Goal: Information Seeking & Learning: Check status

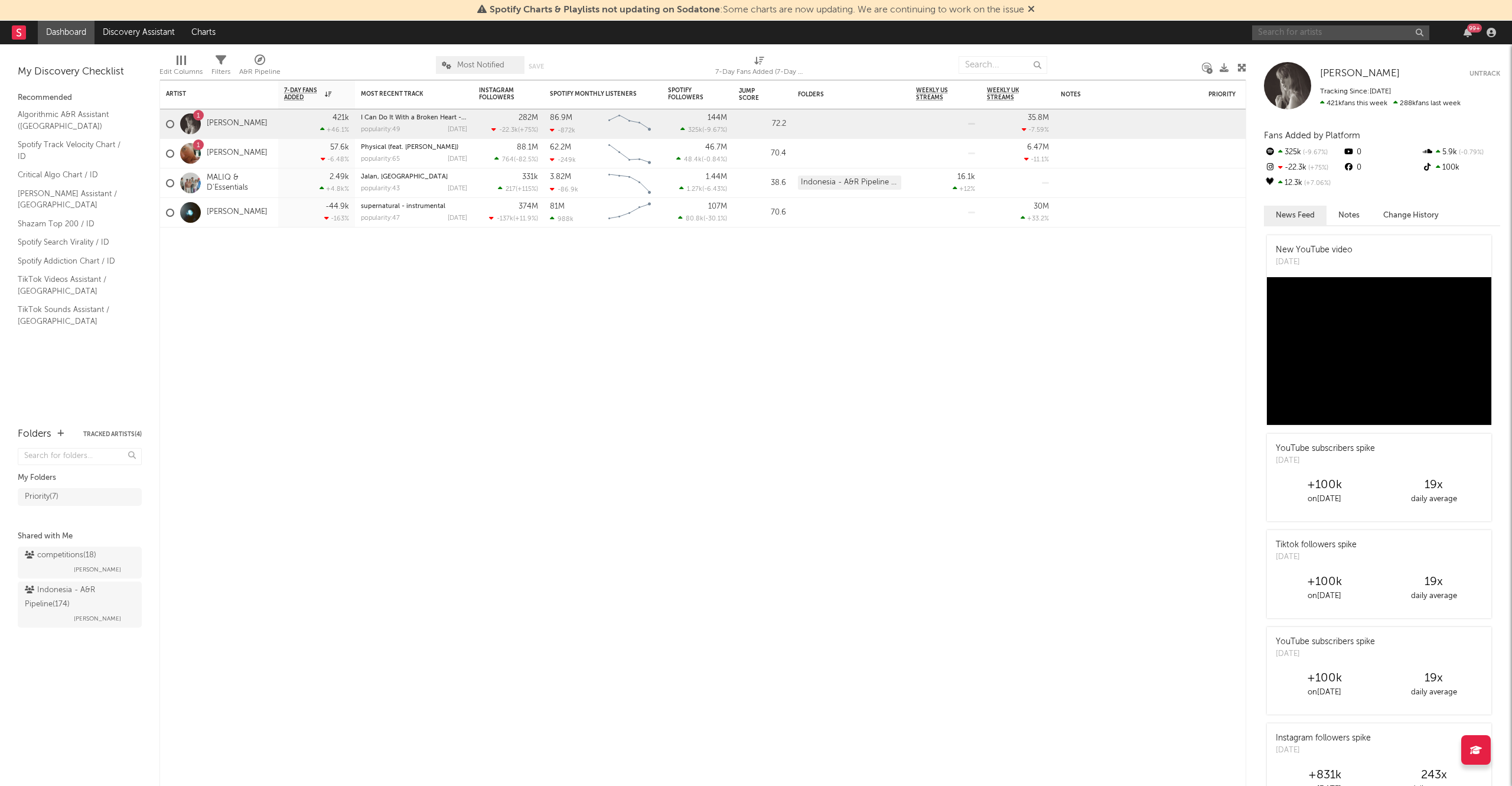
click at [1340, 31] on input "text" at bounding box center [1340, 33] width 177 height 15
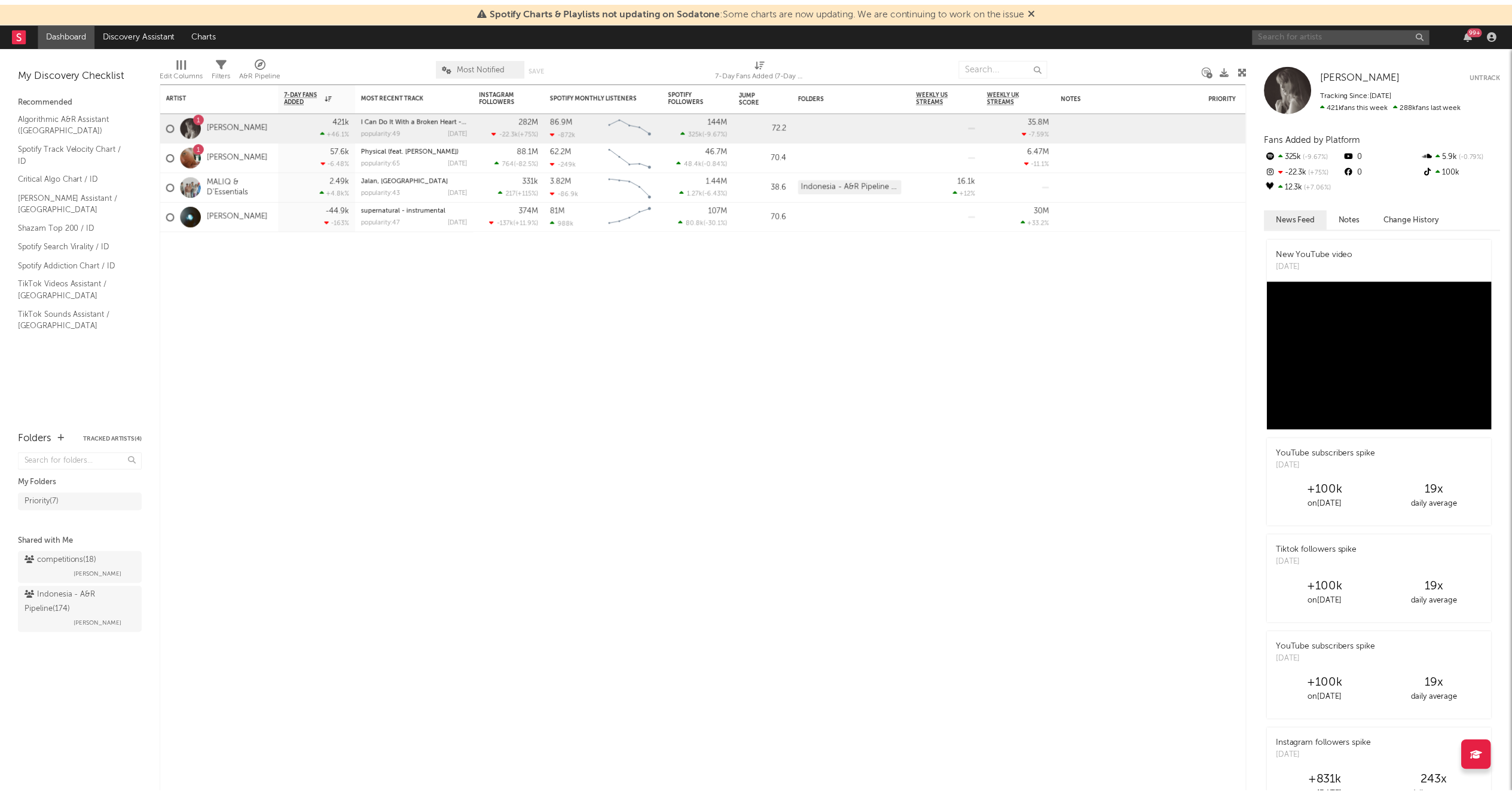
scroll to position [165, 0]
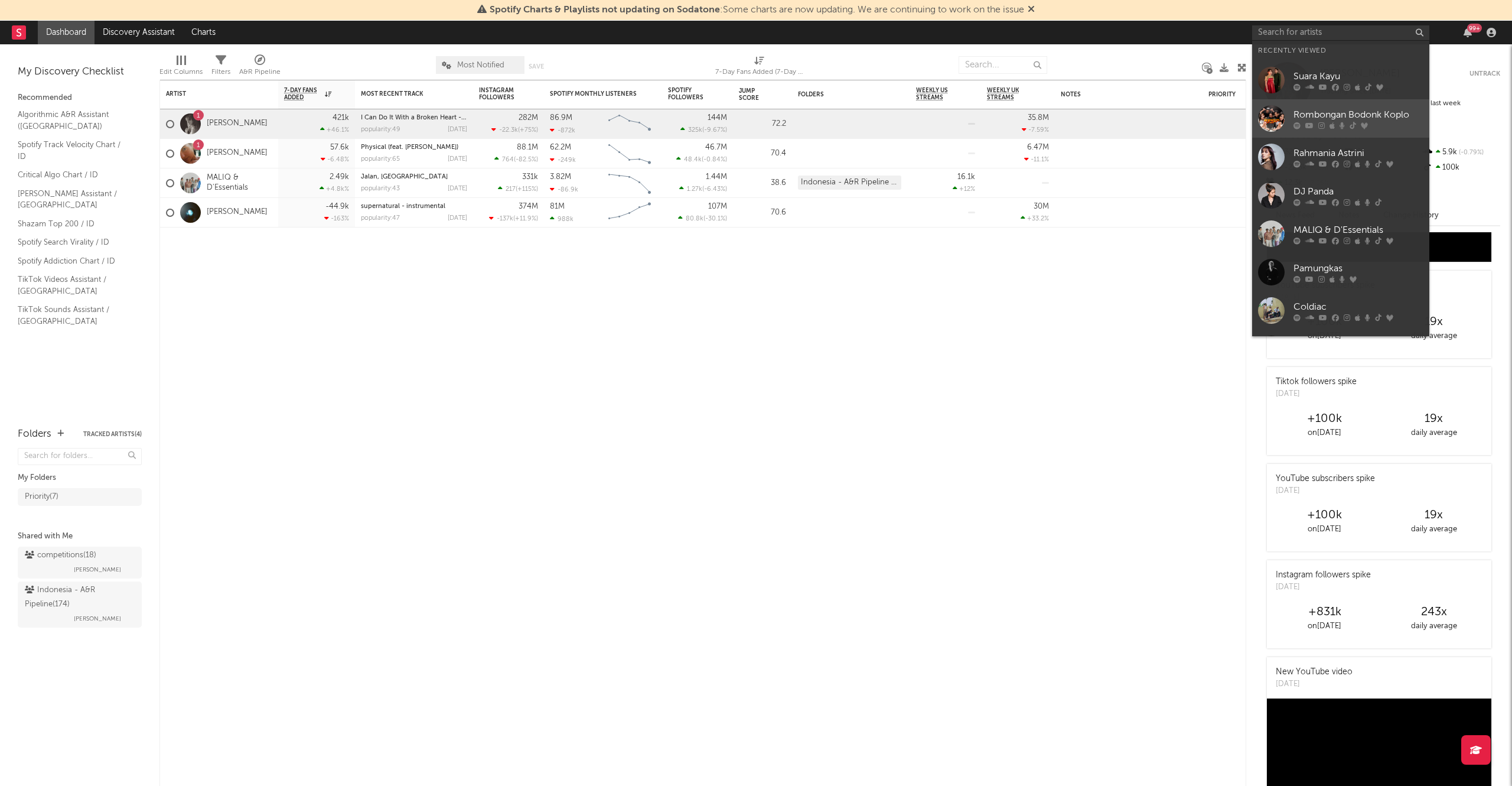
click at [1305, 120] on div "Rombongan Bodonk Koplo" at bounding box center [1358, 114] width 130 height 14
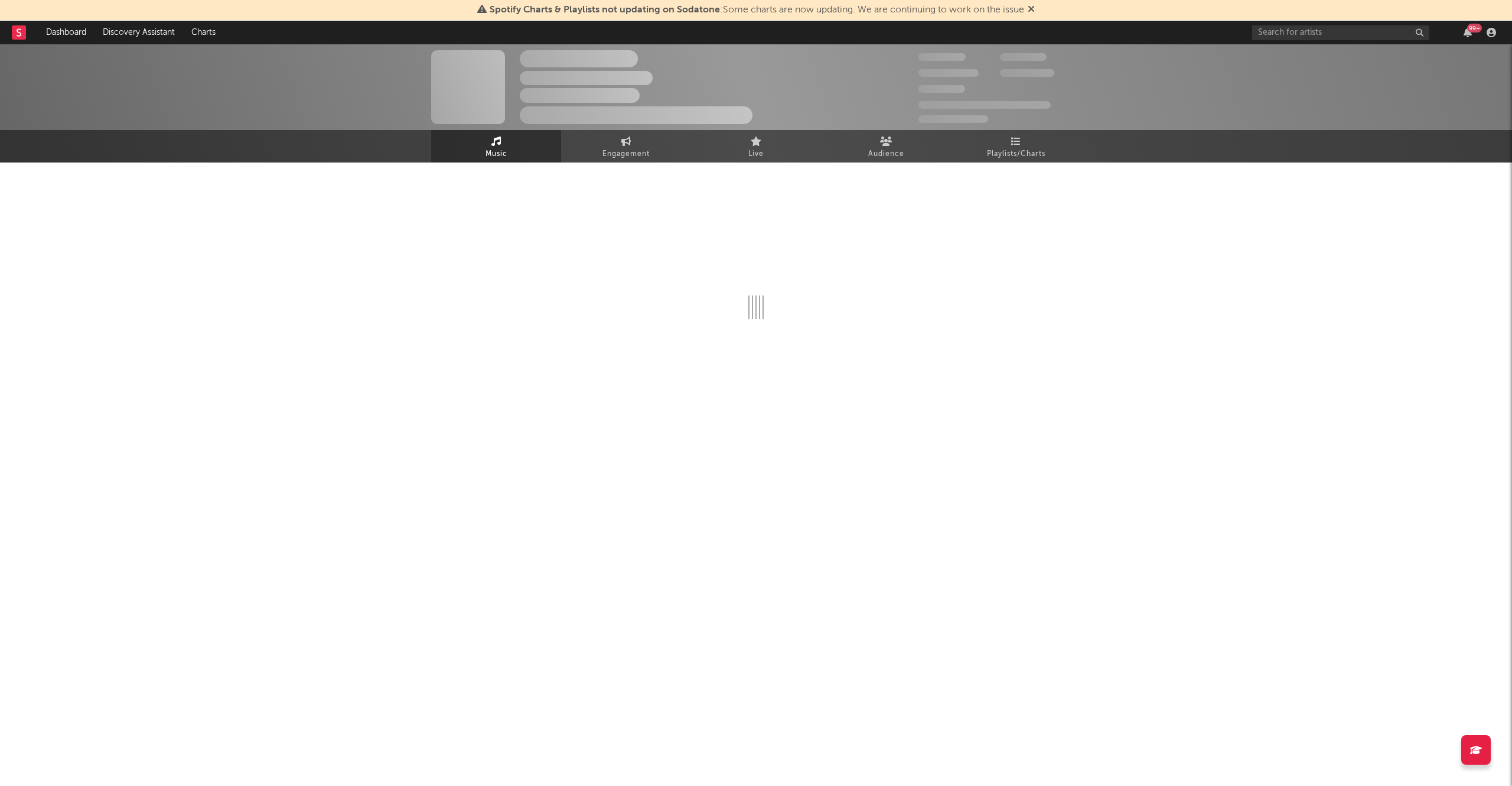
click at [1031, 8] on div "Spotify Charts & Playlists not updating on Sodatone : Some charts are now updat…" at bounding box center [756, 10] width 1512 height 21
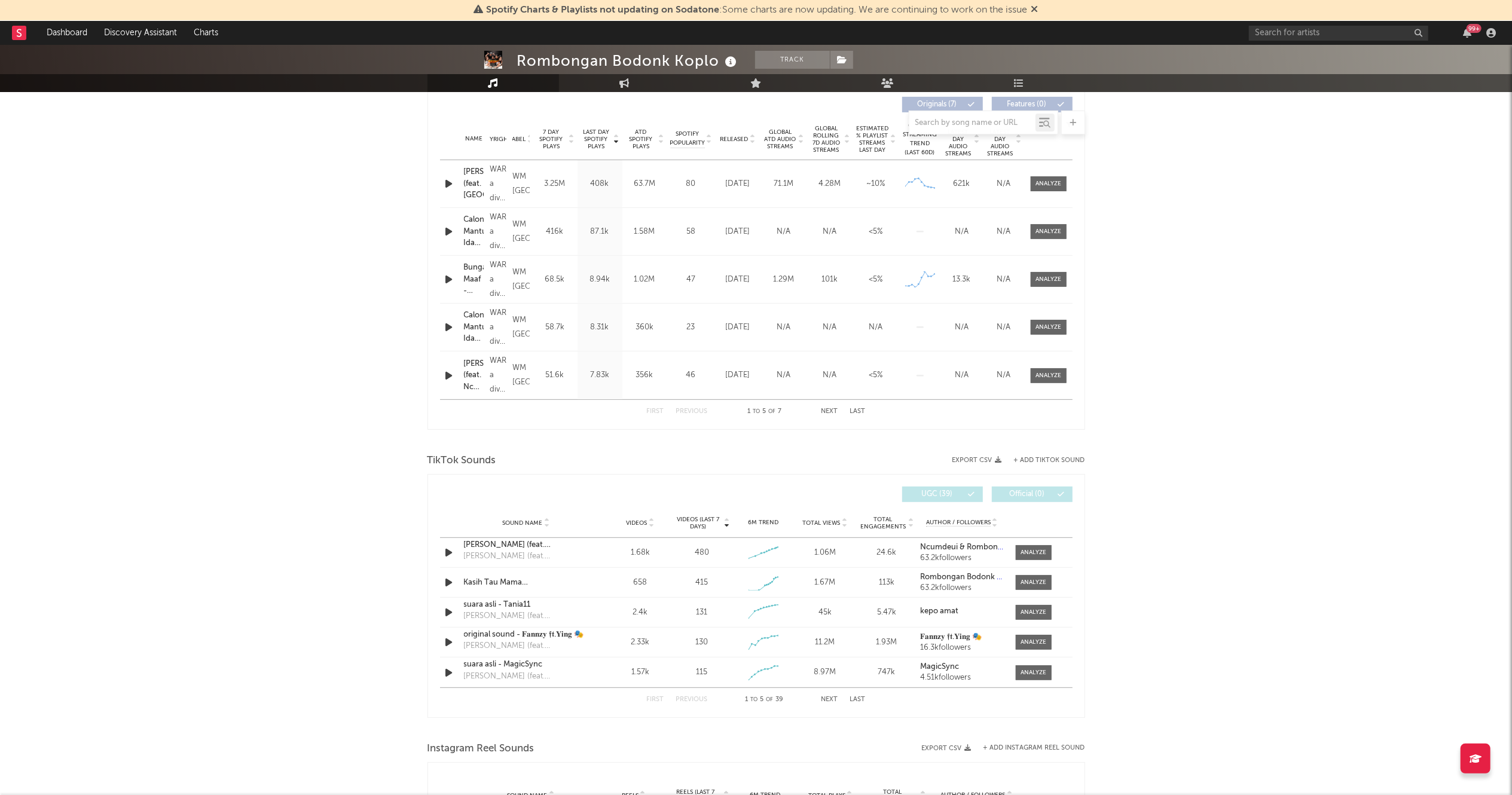
scroll to position [458, 0]
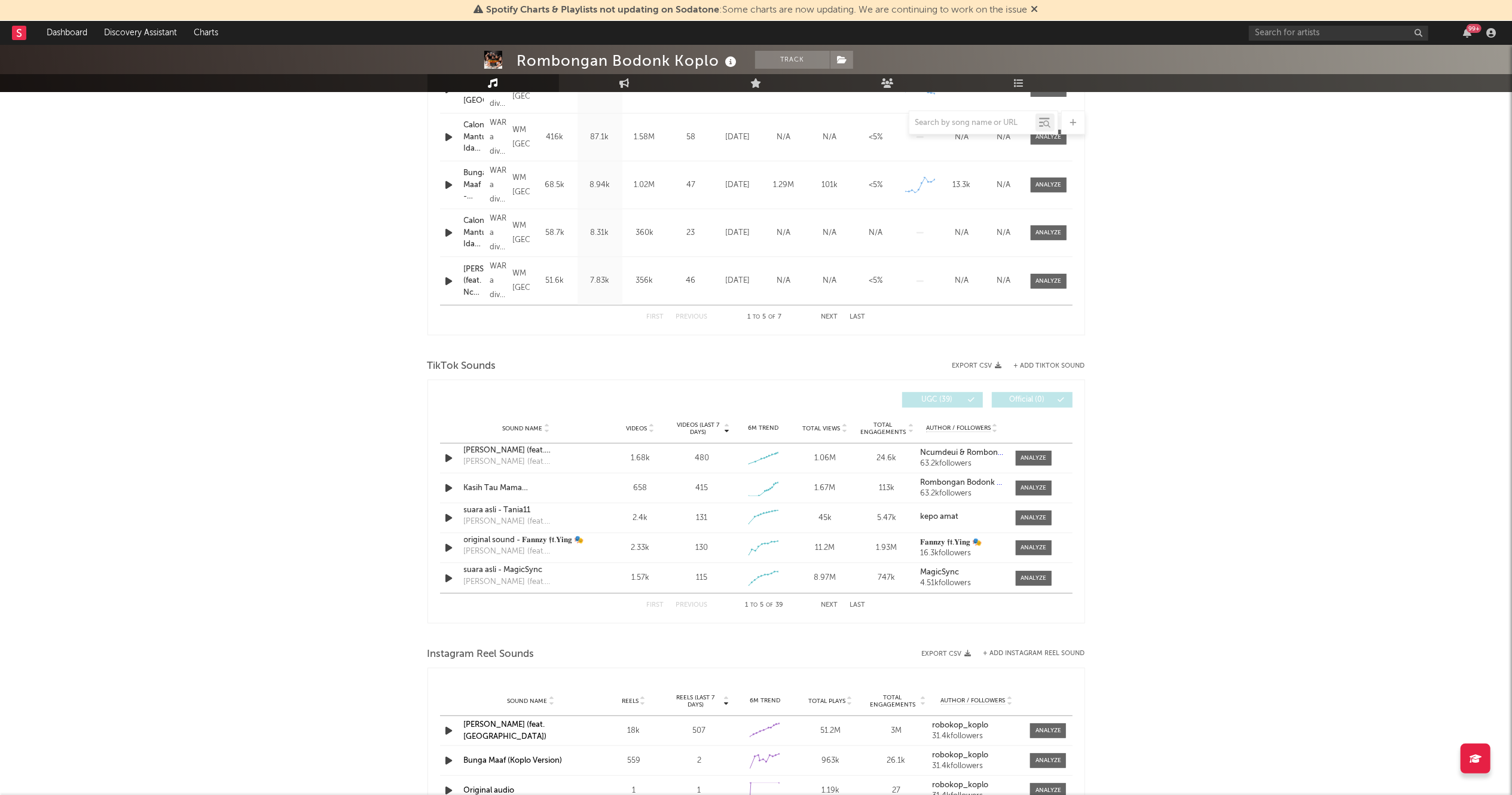
select select "1w"
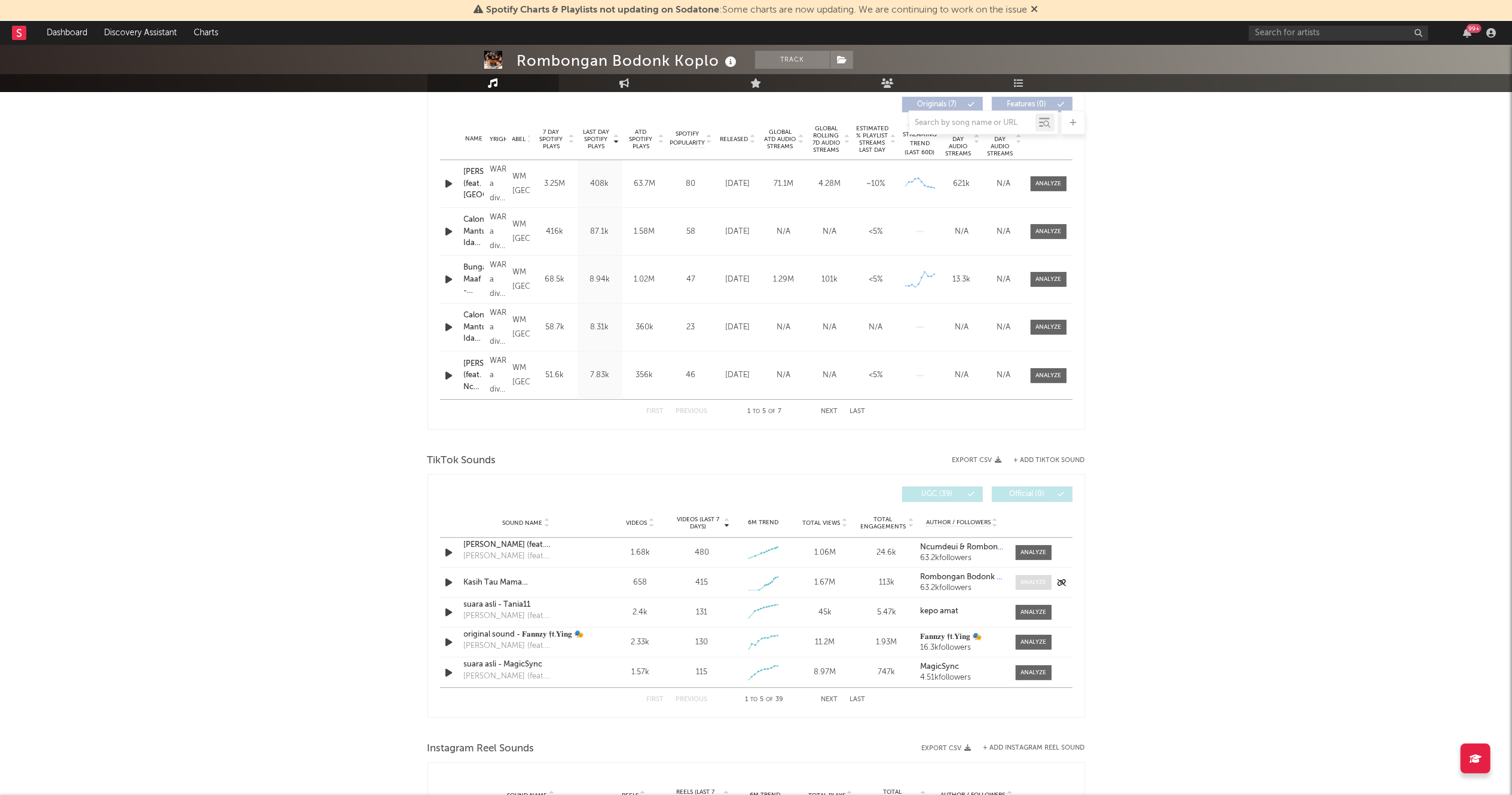
click at [1034, 585] on div at bounding box center [1033, 582] width 26 height 9
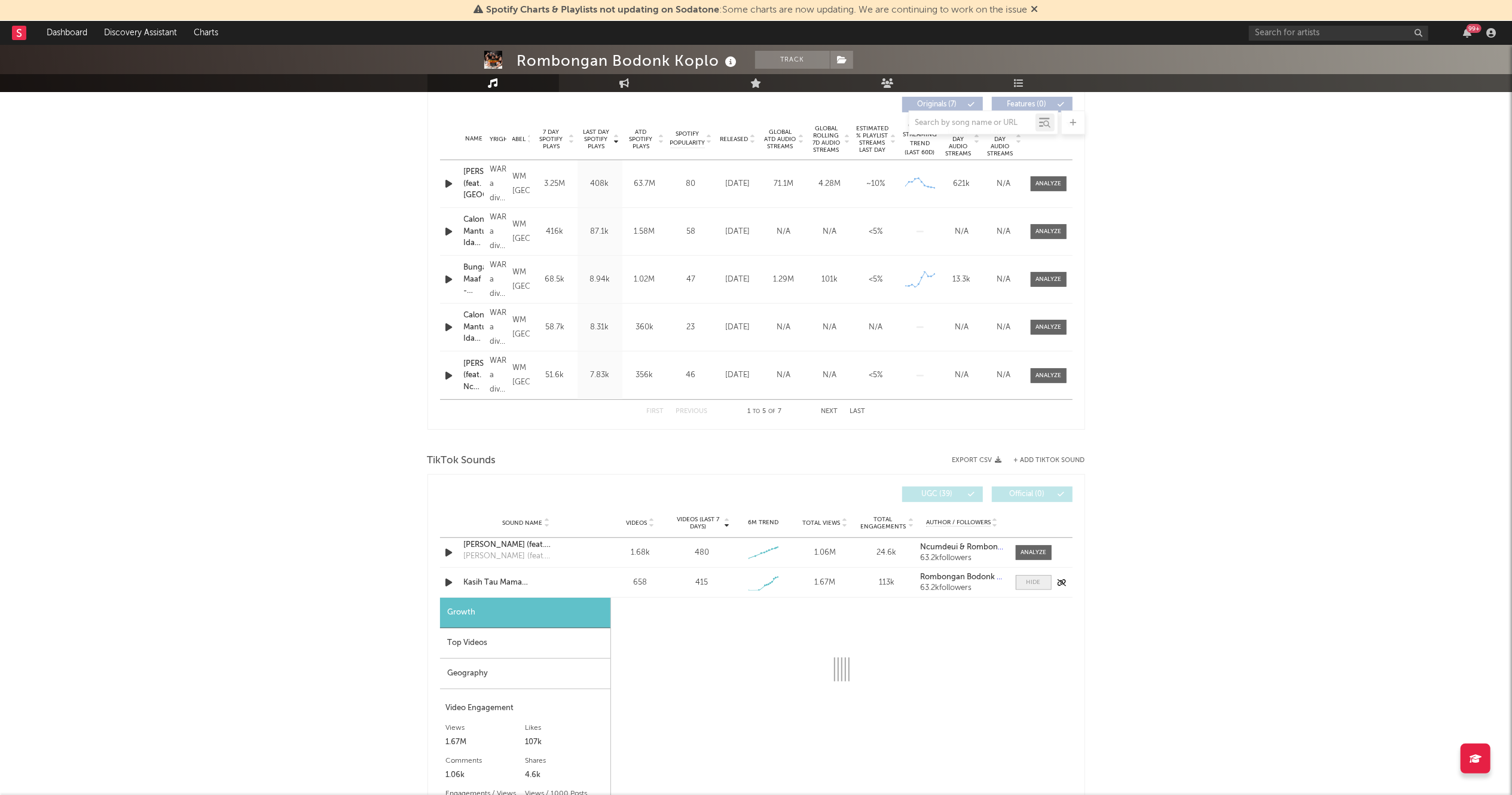
select select "1w"
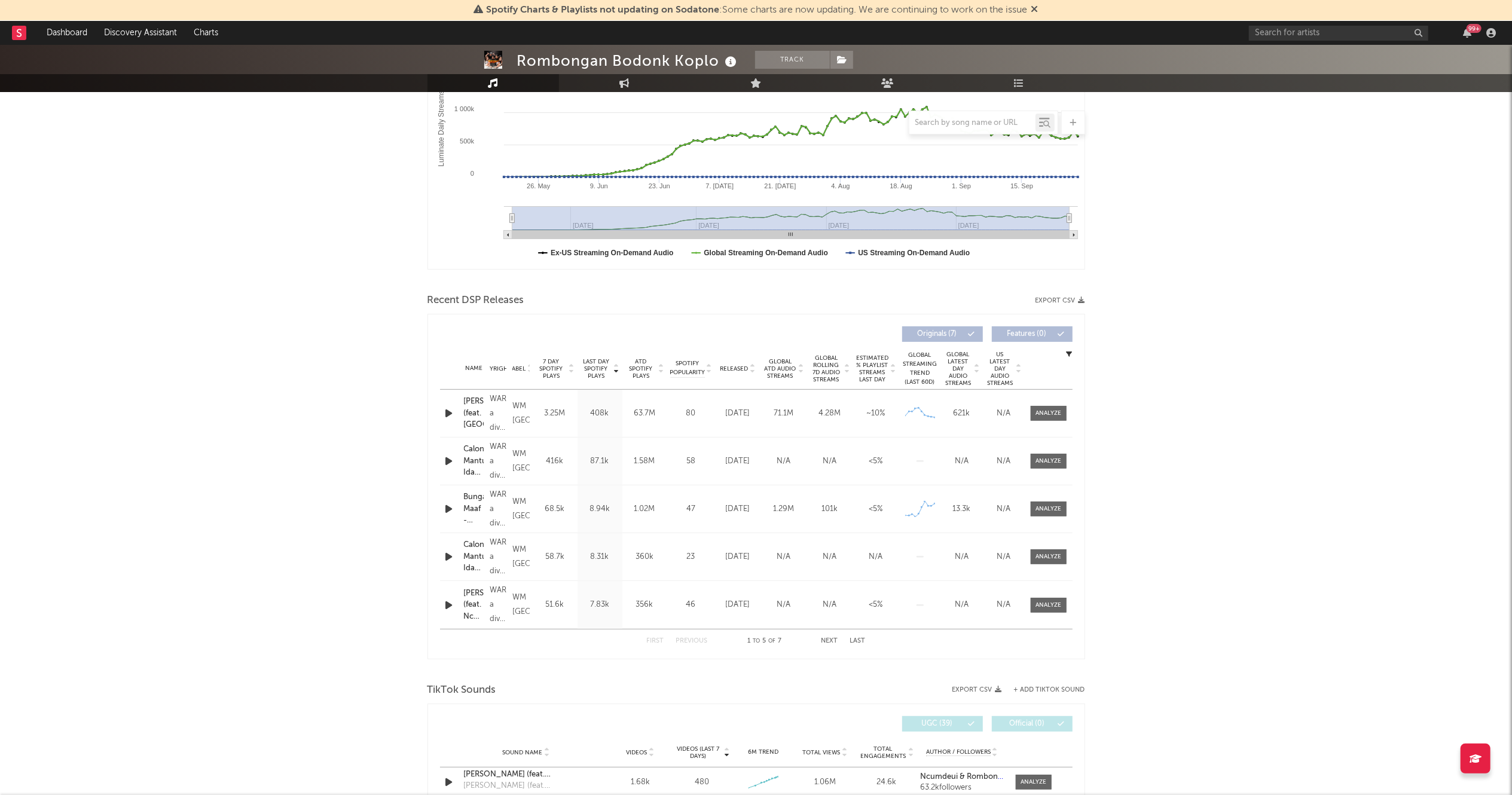
scroll to position [226, 0]
